Goal: Task Accomplishment & Management: Use online tool/utility

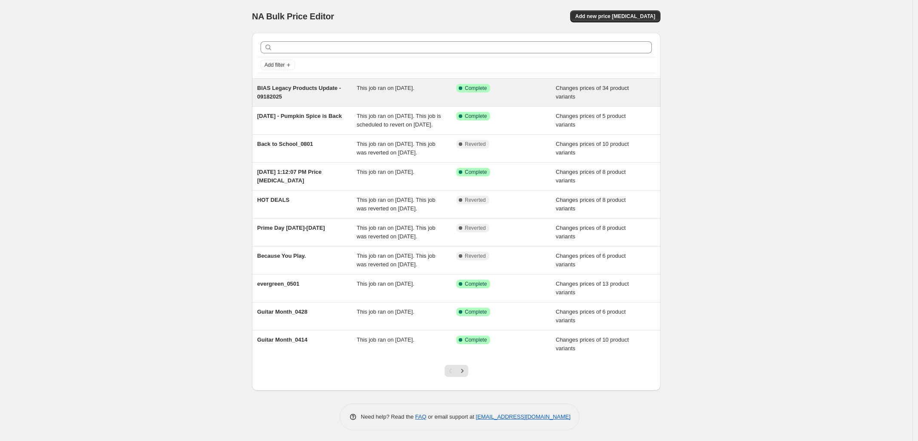
click at [353, 86] on div "BIAS Legacy Products Update - 09182025" at bounding box center [307, 92] width 100 height 17
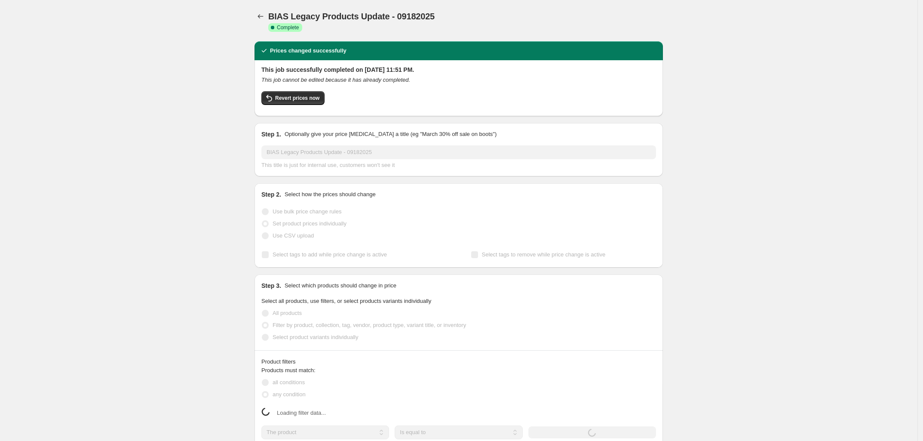
select select "collection"
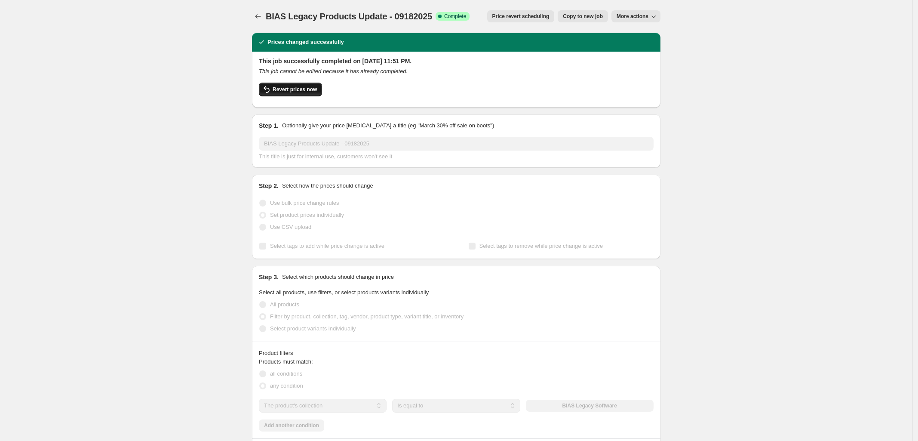
click at [308, 89] on span "Revert prices now" at bounding box center [295, 89] width 44 height 7
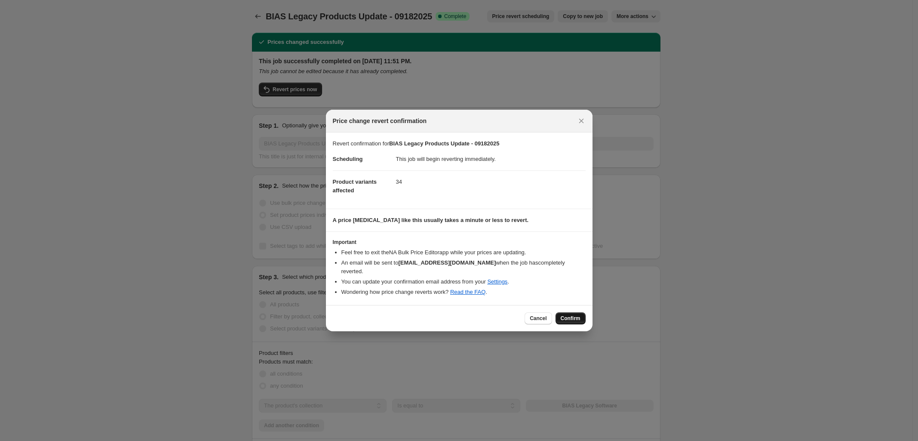
click at [570, 316] on span "Confirm" at bounding box center [571, 318] width 20 height 7
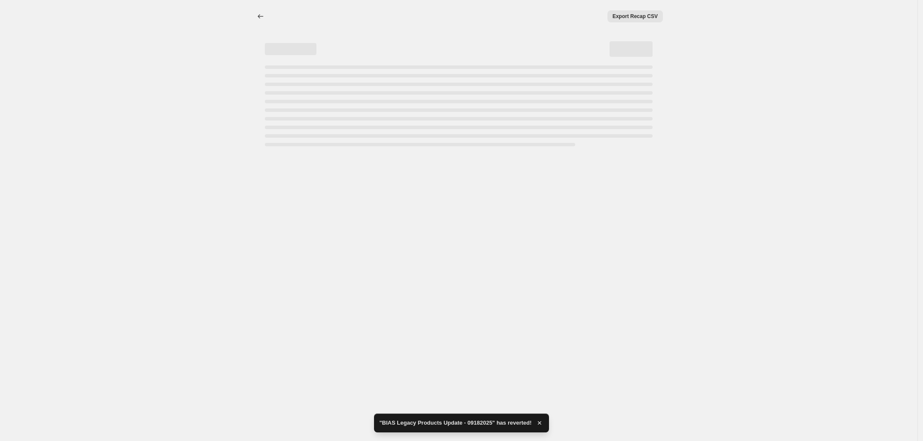
select select "collection"
